Goal: Contribute content: Add original content to the website for others to see

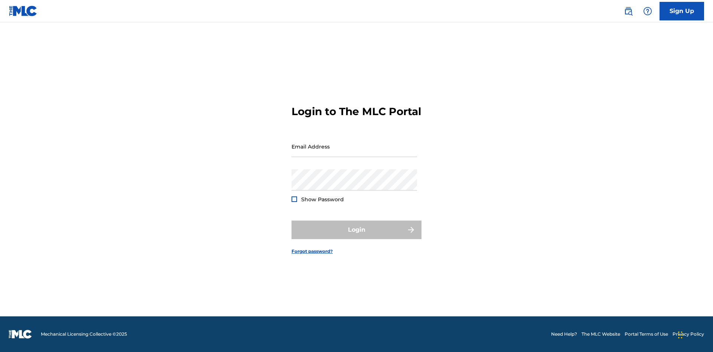
scroll to position [10, 0]
type input "[EMAIL_ADDRESS][DOMAIN_NAME]"
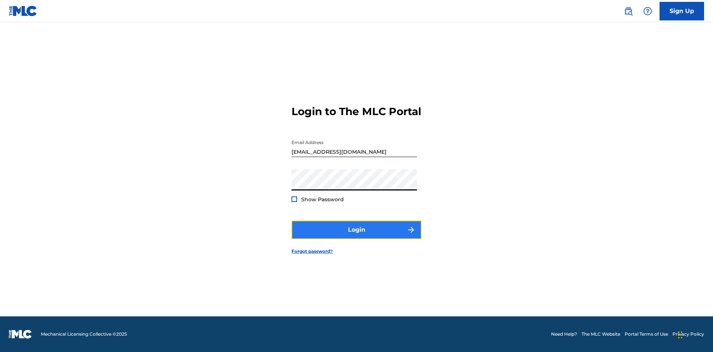
click at [357, 236] on button "Login" at bounding box center [357, 230] width 130 height 19
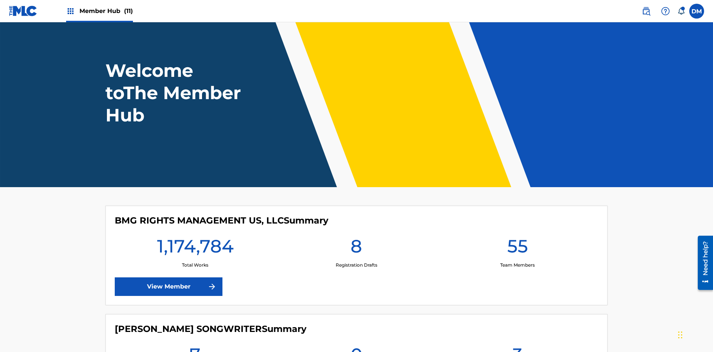
click at [106, 11] on span "Member Hub (11)" at bounding box center [107, 11] width 54 height 9
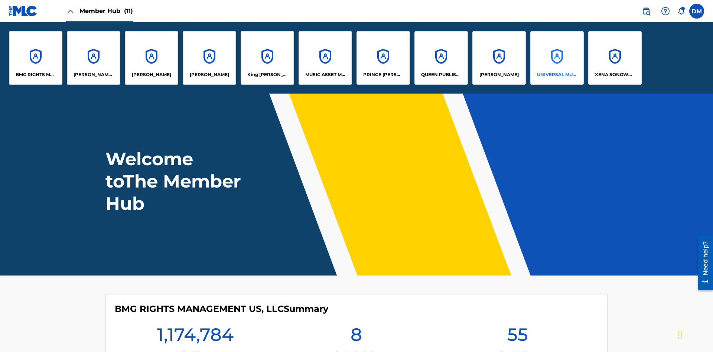
click at [557, 75] on p "UNIVERSAL MUSIC PUB GROUP" at bounding box center [557, 74] width 40 height 7
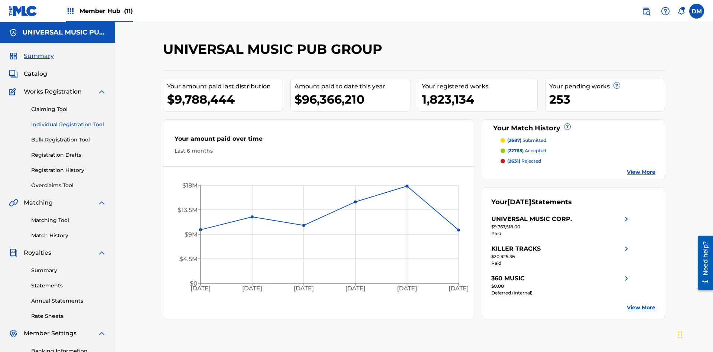
click at [69, 121] on link "Individual Registration Tool" at bounding box center [68, 125] width 75 height 8
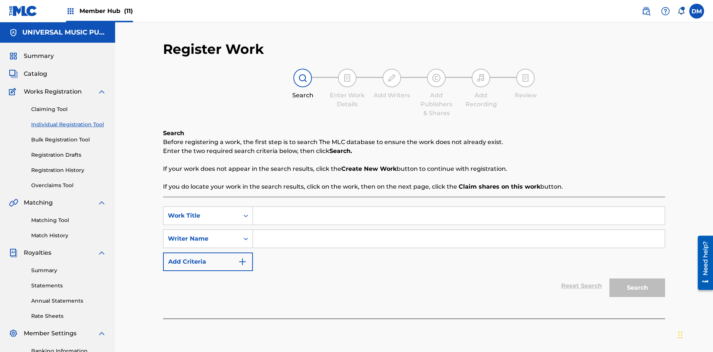
scroll to position [108, 0]
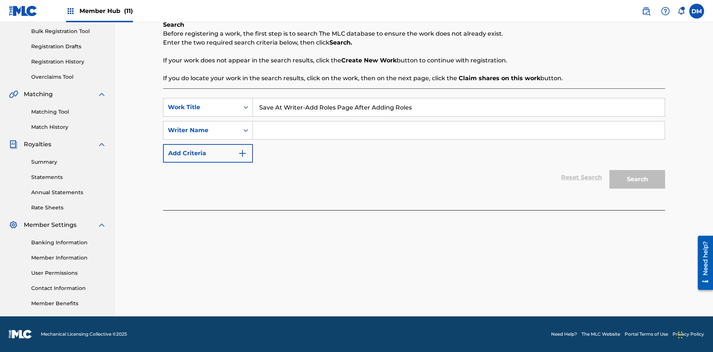
type input "Save At Writer-Add Roles Page After Adding Roles"
click at [459, 130] on input "Search Form" at bounding box center [459, 130] width 412 height 18
type input "QWERTYUIOP"
click at [638, 179] on button "Search" at bounding box center [638, 179] width 56 height 19
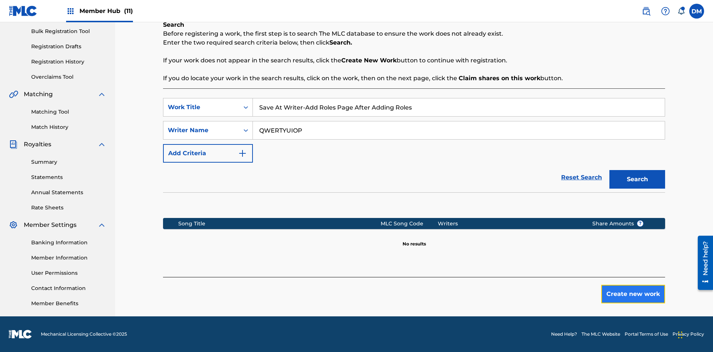
click at [633, 294] on button "Create new work" at bounding box center [634, 294] width 64 height 19
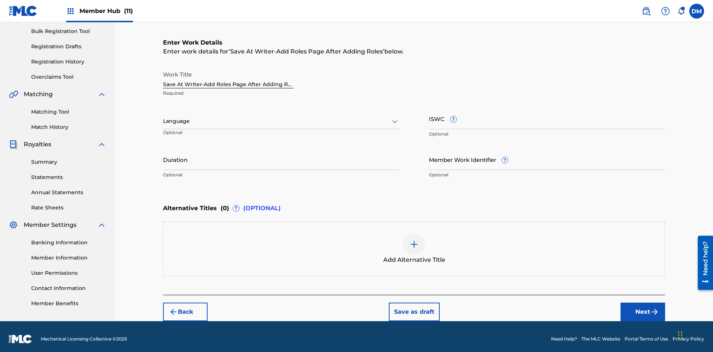
scroll to position [113, 0]
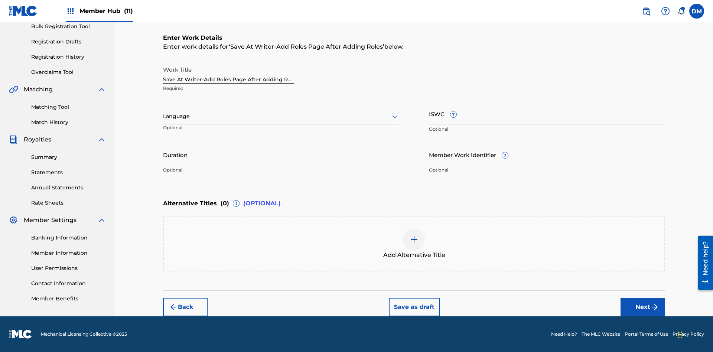
click at [281, 155] on input "Duration" at bounding box center [281, 154] width 236 height 21
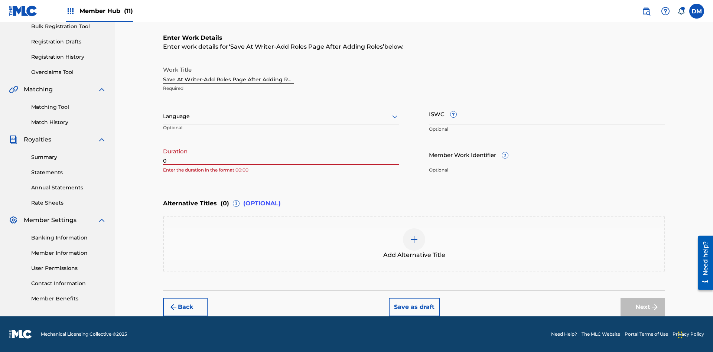
click at [281, 155] on input "0" at bounding box center [281, 154] width 236 height 21
type input "00:00"
click at [395, 117] on icon at bounding box center [394, 116] width 9 height 9
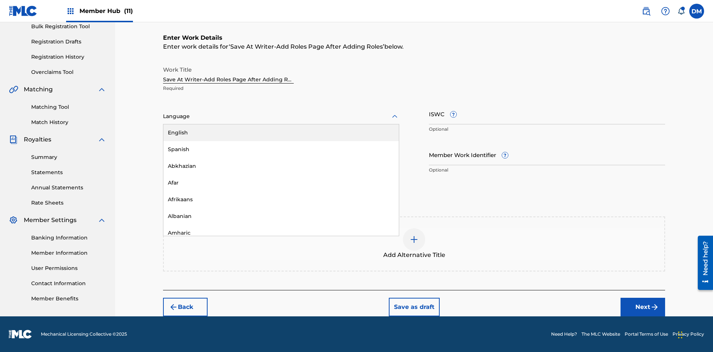
click at [281, 183] on div "Afar" at bounding box center [281, 183] width 236 height 17
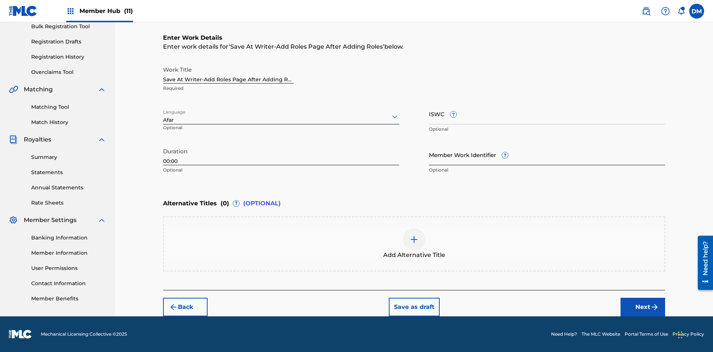
click at [547, 155] on input "Member Work Identifier ?" at bounding box center [547, 154] width 236 height 21
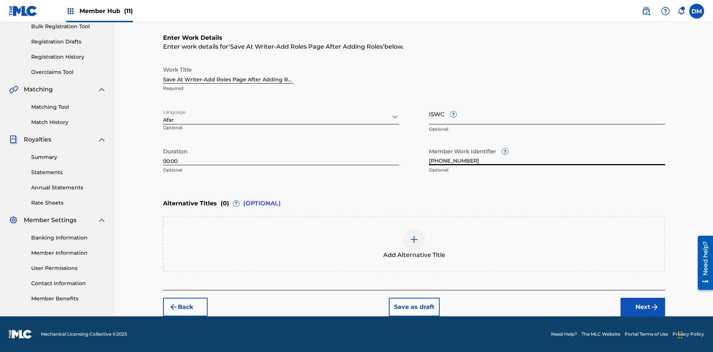
type input "2025.10.01.04"
click at [547, 114] on input "ISWC ?" at bounding box center [547, 113] width 236 height 21
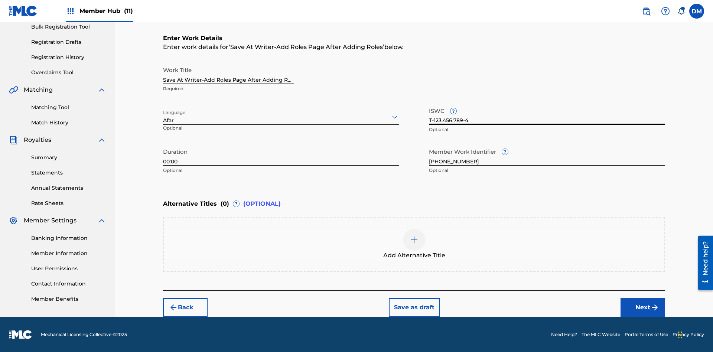
type input "T-123.456.789-4"
click at [414, 244] on img at bounding box center [414, 240] width 9 height 9
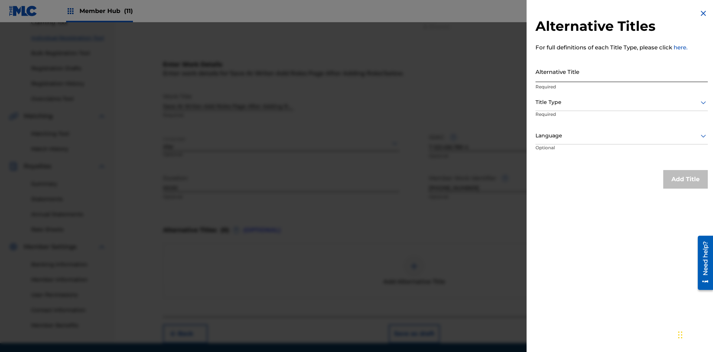
click at [622, 71] on input "Alternative Title" at bounding box center [622, 71] width 172 height 21
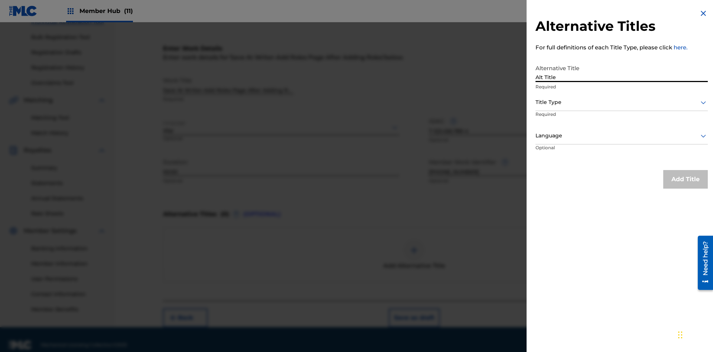
type input "Alt Title"
click at [622, 102] on div at bounding box center [622, 102] width 172 height 9
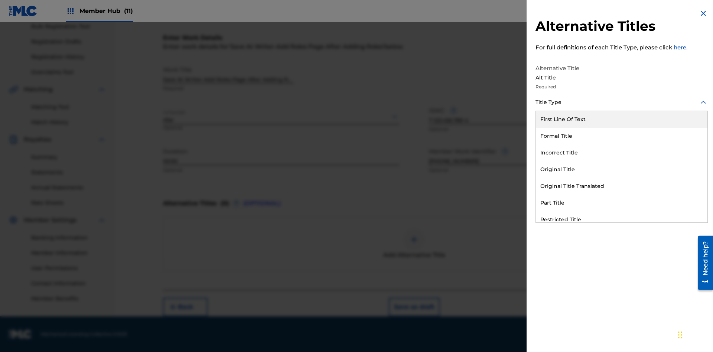
click at [622, 169] on div "Original Title" at bounding box center [622, 169] width 172 height 17
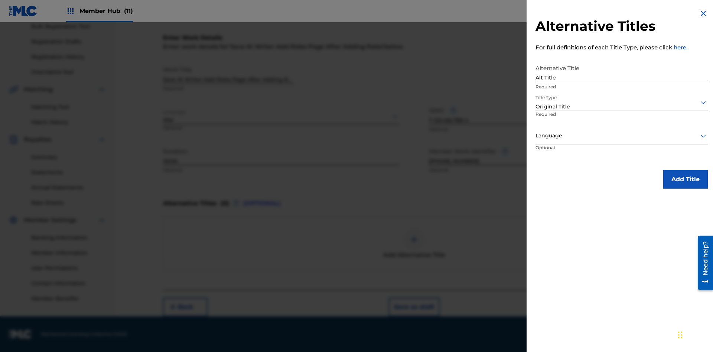
click at [622, 136] on div at bounding box center [622, 135] width 172 height 9
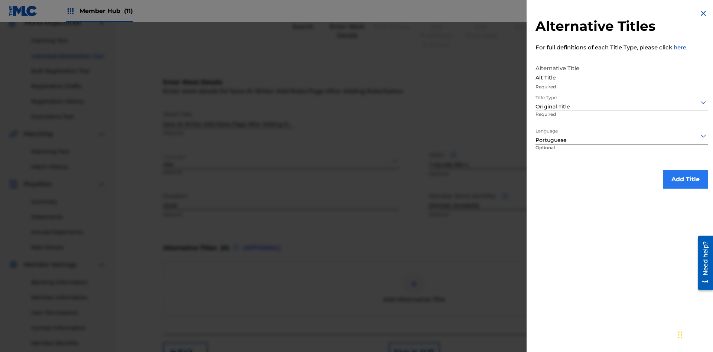
click at [686, 179] on button "Add Title" at bounding box center [686, 179] width 45 height 19
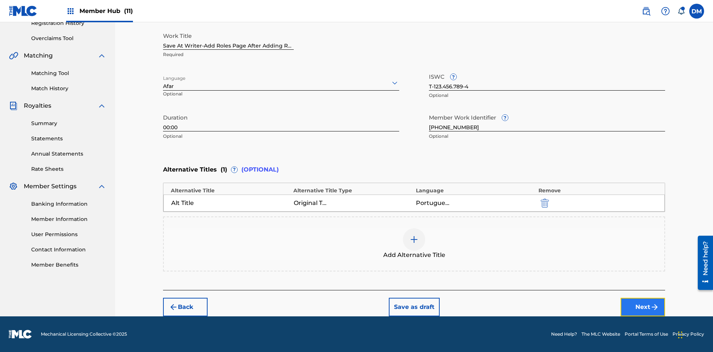
click at [643, 307] on button "Next" at bounding box center [643, 307] width 45 height 19
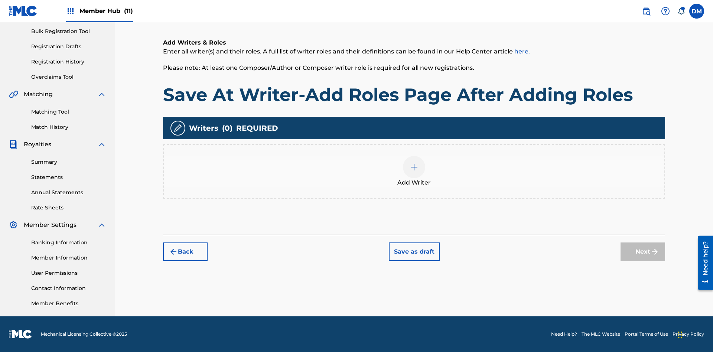
scroll to position [108, 0]
click at [414, 171] on img at bounding box center [414, 167] width 9 height 9
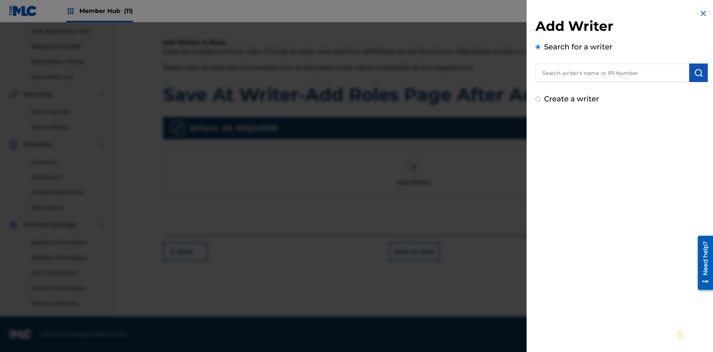
click at [613, 73] on input "text" at bounding box center [613, 73] width 154 height 19
type input "MARK STEVEN BERKOWITZ"
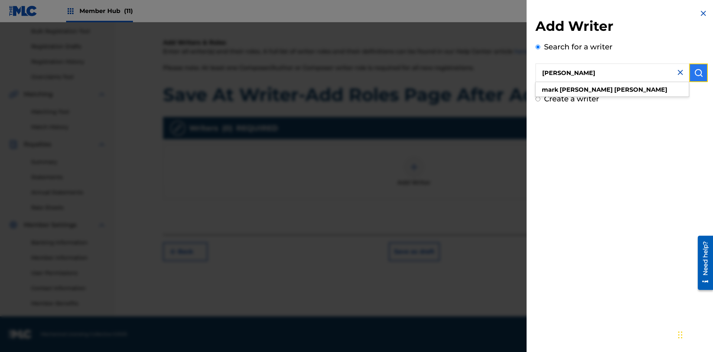
click at [699, 73] on img "submit" at bounding box center [698, 72] width 9 height 9
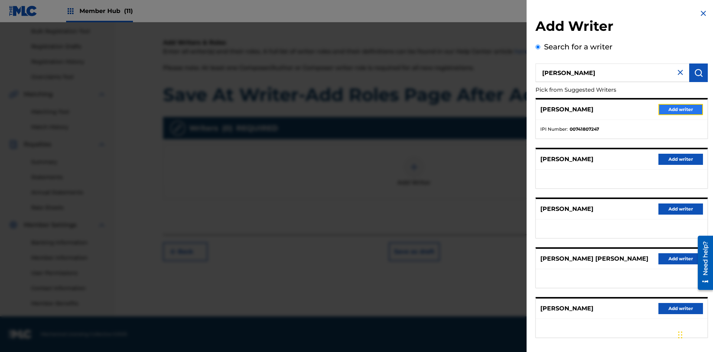
click at [681, 109] on button "Add writer" at bounding box center [681, 109] width 45 height 11
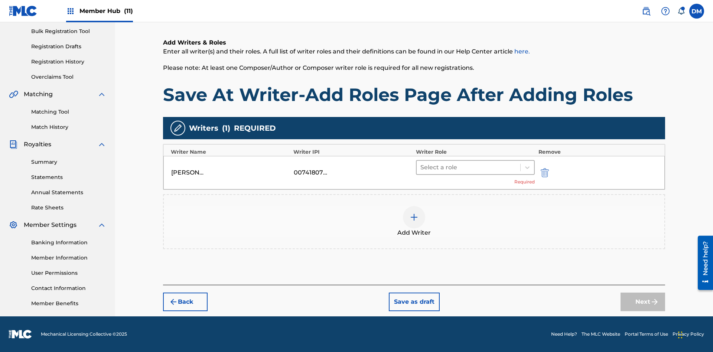
click at [421, 167] on input "text" at bounding box center [421, 167] width 1 height 9
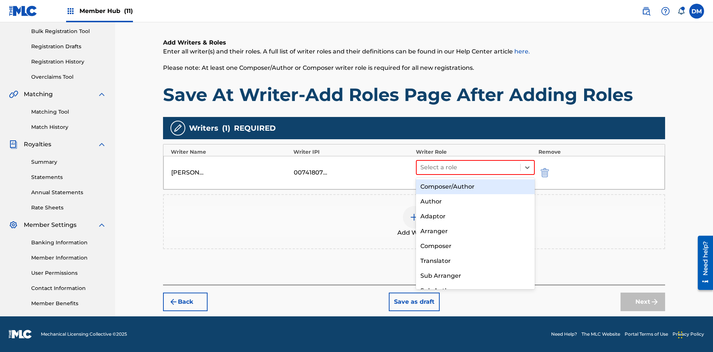
click at [475, 246] on div "Composer" at bounding box center [475, 246] width 119 height 15
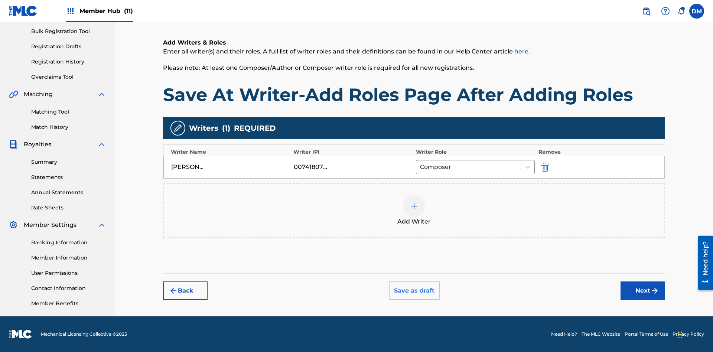
click at [414, 291] on button "Save as draft" at bounding box center [414, 291] width 51 height 19
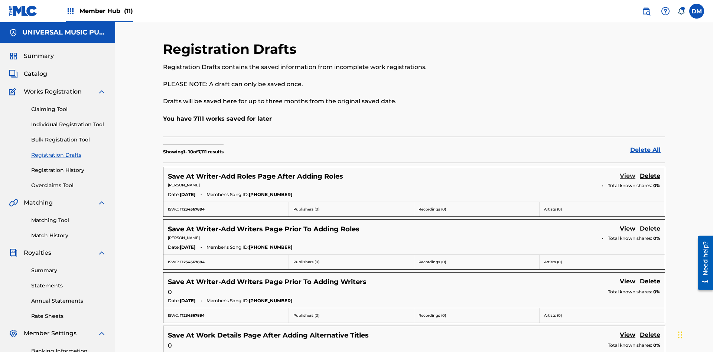
click at [628, 172] on link "View" at bounding box center [628, 177] width 16 height 10
